Goal: Navigation & Orientation: Find specific page/section

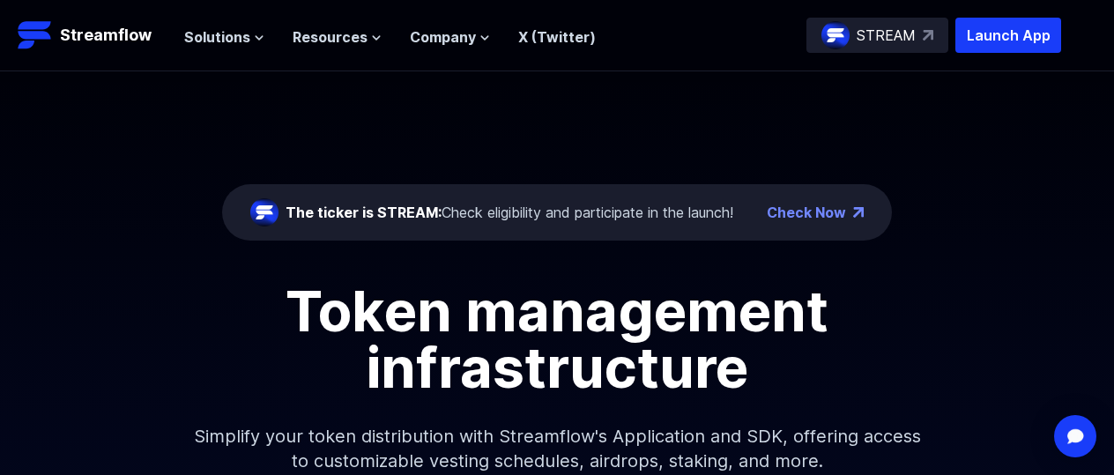
click at [269, 40] on ul "Solutions Overview Streamflow features an all-in-one token distribution platfor…" at bounding box center [389, 36] width 411 height 21
drag, startPoint x: 267, startPoint y: 37, endPoint x: 246, endPoint y: 39, distance: 21.2
click at [265, 37] on ul "Solutions Overview Streamflow features an all-in-one token distribution platfor…" at bounding box center [389, 36] width 411 height 21
click at [246, 39] on span "Solutions" at bounding box center [217, 36] width 66 height 21
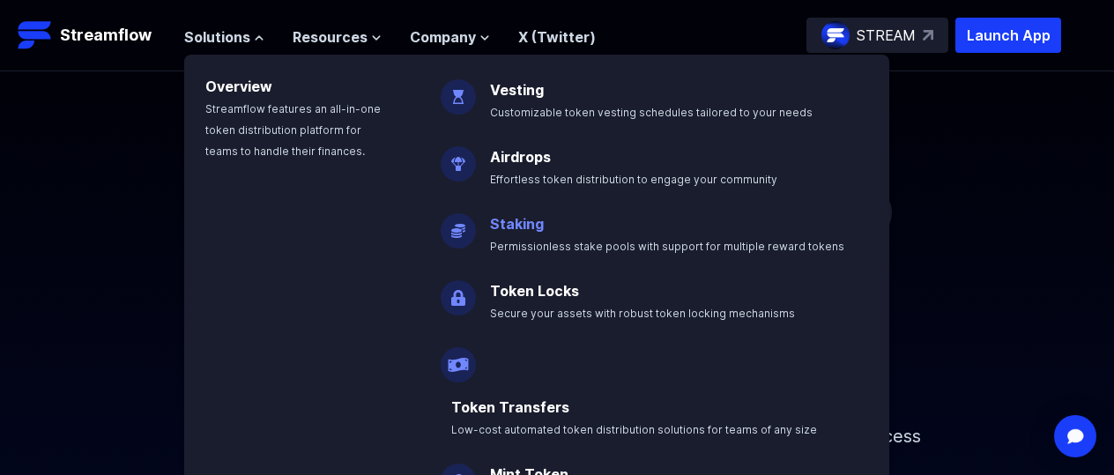
click at [509, 228] on link "Staking" at bounding box center [517, 224] width 54 height 18
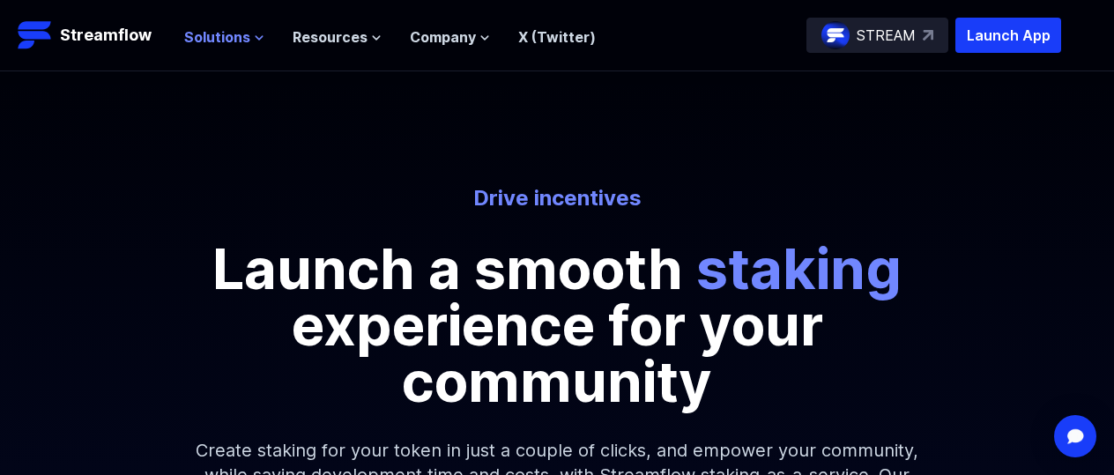
click at [259, 40] on icon at bounding box center [259, 38] width 11 height 11
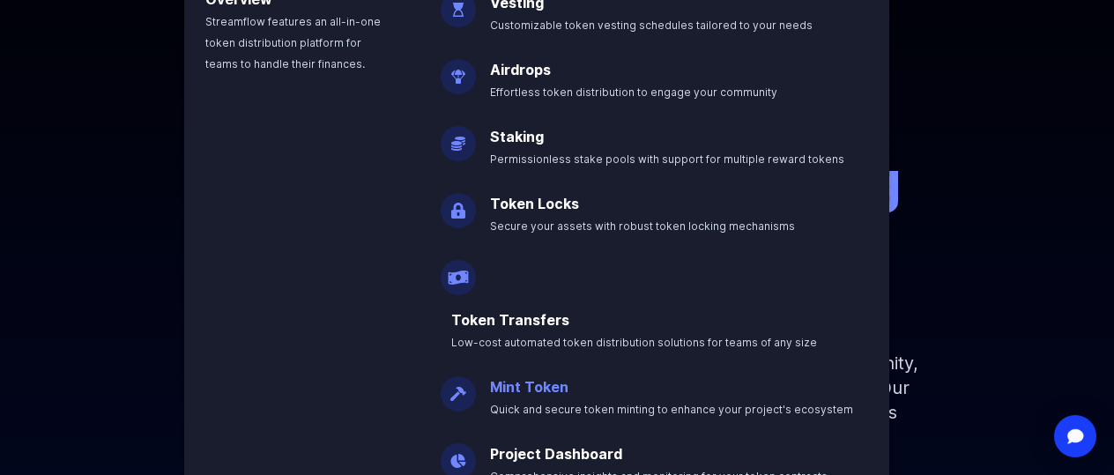
scroll to position [85, 0]
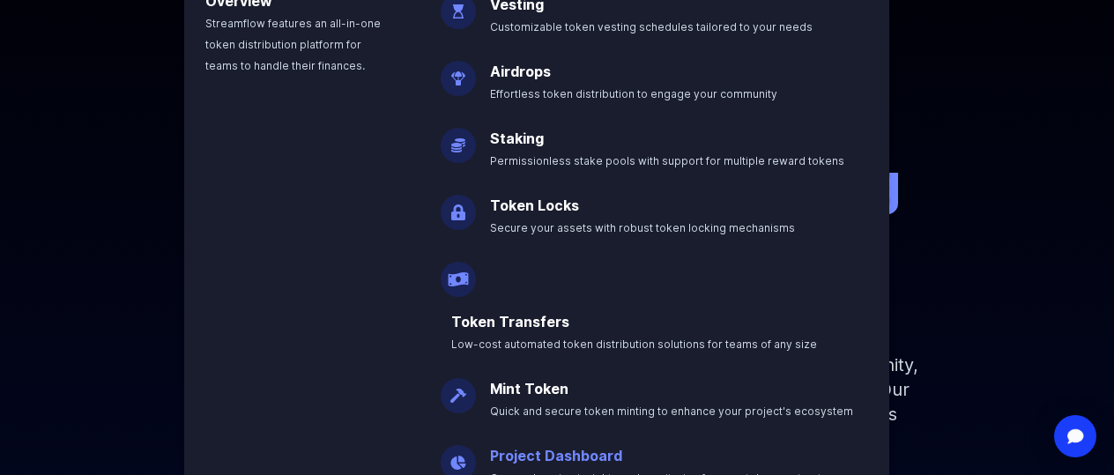
click at [575, 447] on link "Project Dashboard" at bounding box center [556, 456] width 132 height 18
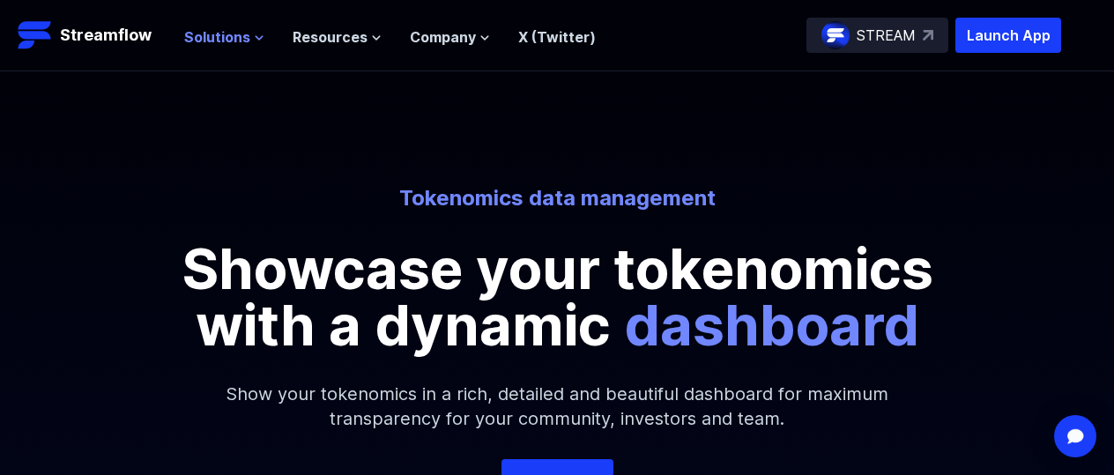
click at [258, 35] on icon at bounding box center [259, 38] width 11 height 11
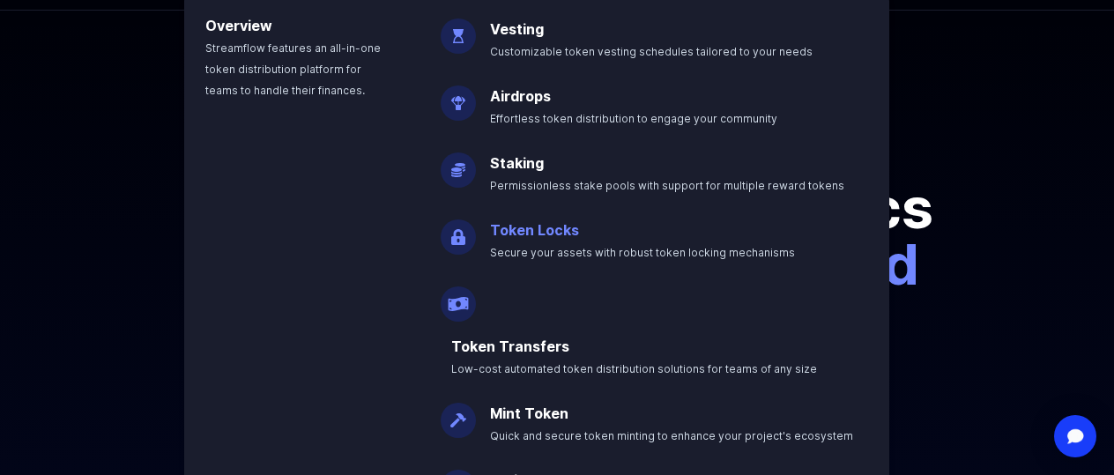
scroll to position [63, 0]
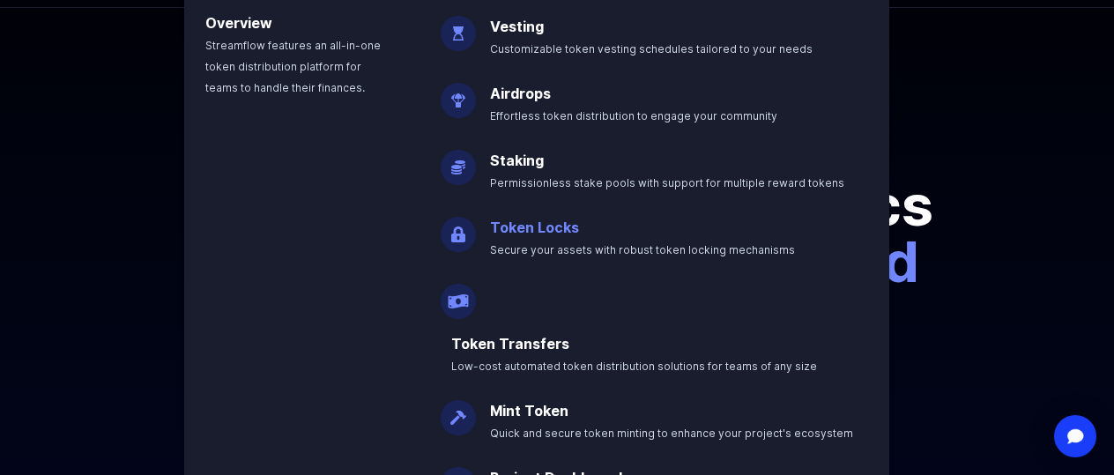
click at [553, 233] on link "Token Locks" at bounding box center [534, 227] width 89 height 18
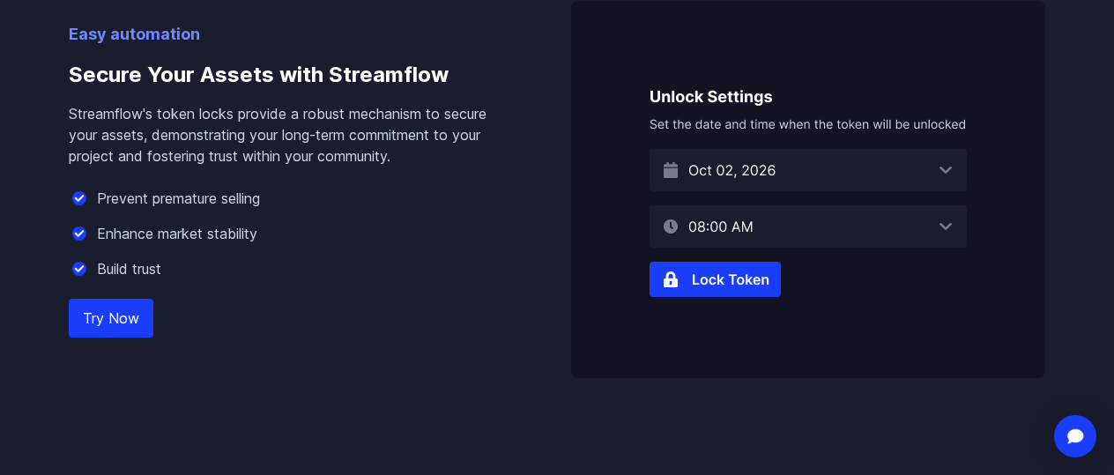
scroll to position [1131, 0]
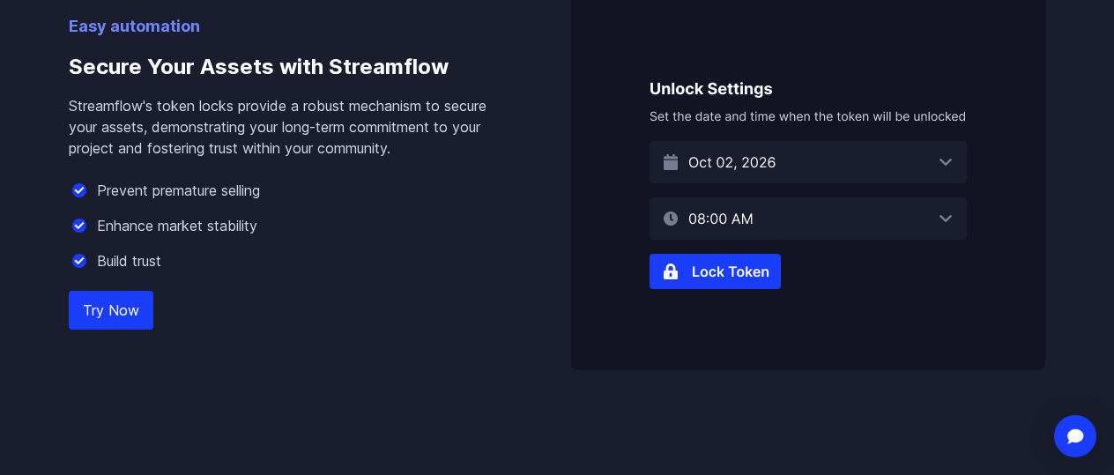
click at [919, 158] on img at bounding box center [808, 181] width 474 height 377
click at [950, 162] on img at bounding box center [808, 181] width 474 height 377
click at [684, 271] on img at bounding box center [808, 181] width 474 height 377
click at [117, 305] on link "Try Now" at bounding box center [111, 310] width 85 height 39
